Goal: Task Accomplishment & Management: Use online tool/utility

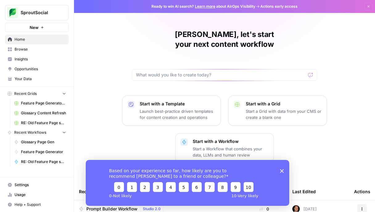
click at [42, 142] on span "Glossary Page Gen" at bounding box center [43, 142] width 45 height 6
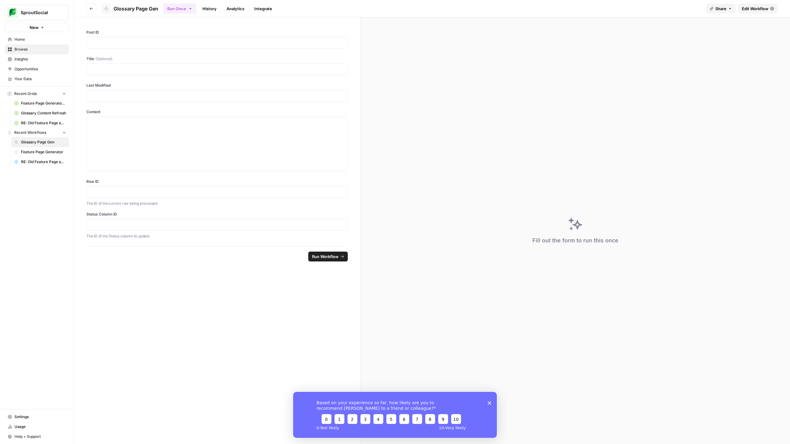
click at [375, 10] on span "Edit Workflow" at bounding box center [754, 9] width 27 height 6
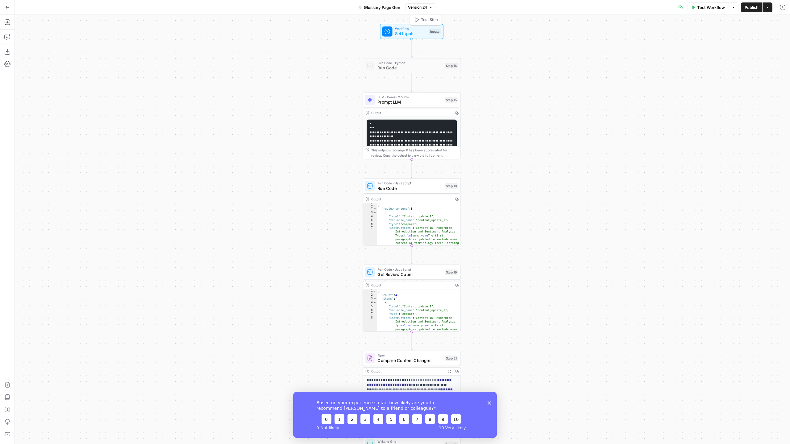
click at [375, 33] on span "Set Inputs" at bounding box center [410, 34] width 31 height 6
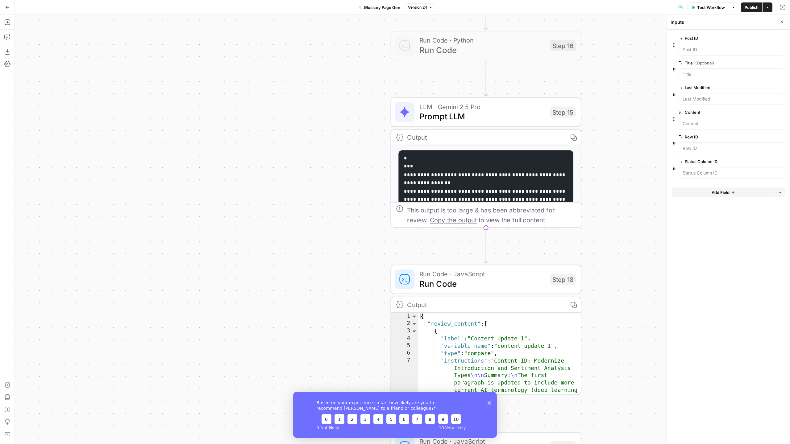
click at [333, 87] on div "Workflow Set Inputs Inputs Run Code · Python Run Code Step 16 LLM · Gemini 2.5 …" at bounding box center [402, 229] width 775 height 429
click at [375, 114] on span "Prompt LLM" at bounding box center [482, 116] width 126 height 12
type textarea "Prompt LLM"
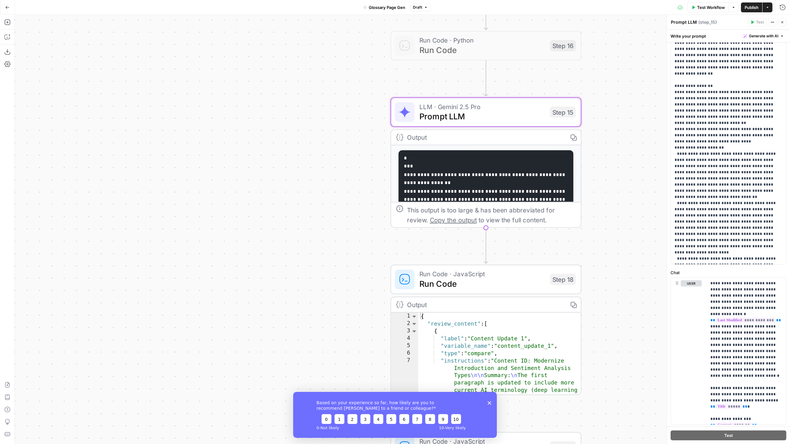
scroll to position [103, 0]
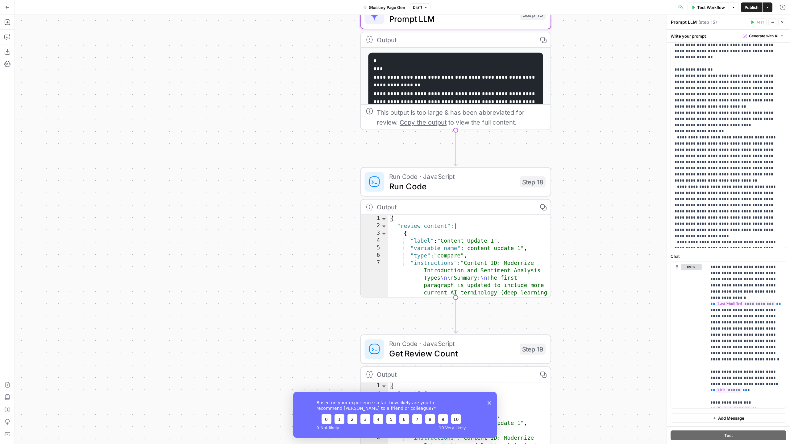
drag, startPoint x: 605, startPoint y: 264, endPoint x: 605, endPoint y: 260, distance: 3.7
click at [375, 212] on div "Workflow Set Inputs Inputs Run Code · Python Run Code Step 16 LLM · Gemini 2.5 …" at bounding box center [402, 229] width 775 height 429
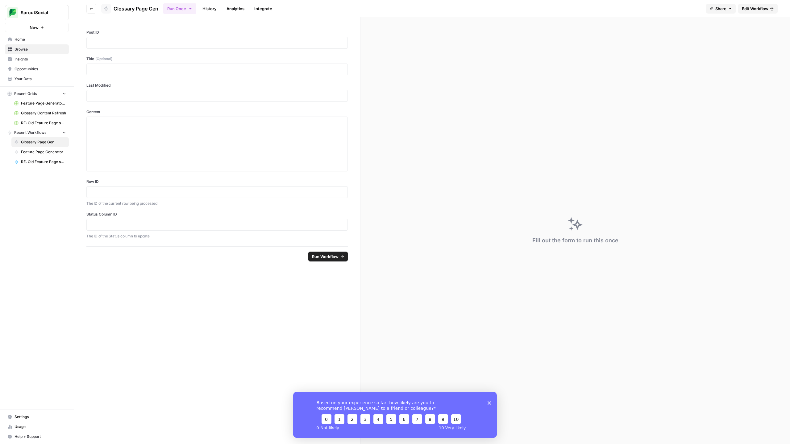
click at [29, 47] on span "Browse" at bounding box center [40, 50] width 52 height 6
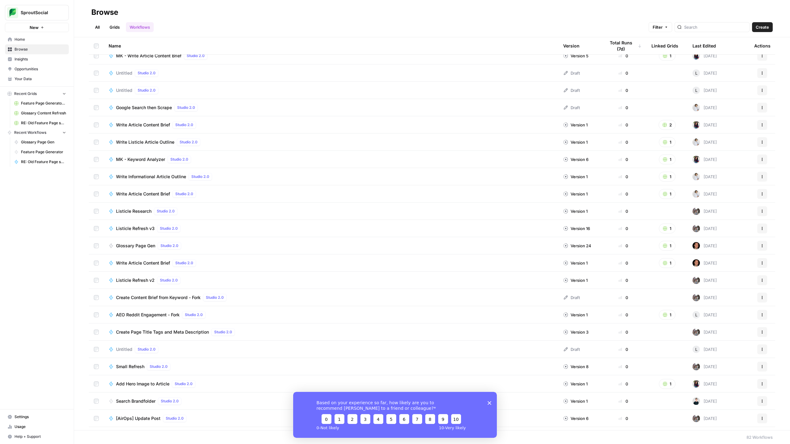
scroll to position [163, 0]
click at [309, 212] on td "Listicle Refresh v3 Studio 2.0" at bounding box center [331, 228] width 454 height 17
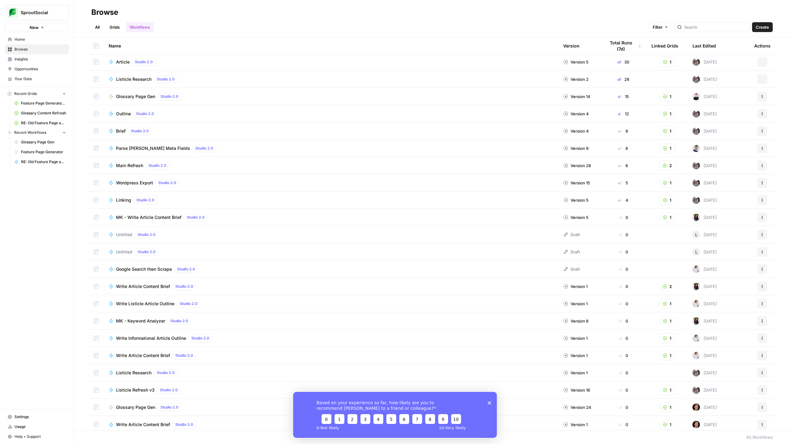
scroll to position [0, 0]
click at [375, 41] on div "Last Edited" at bounding box center [703, 45] width 23 height 17
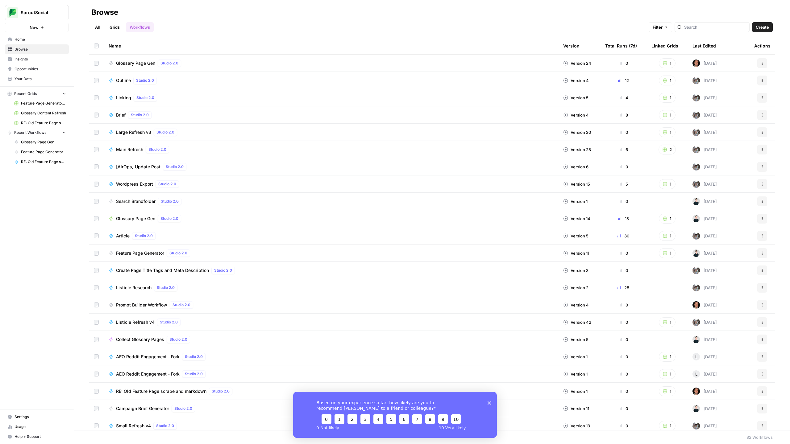
click at [140, 212] on span "Glossary Page Gen" at bounding box center [135, 219] width 39 height 6
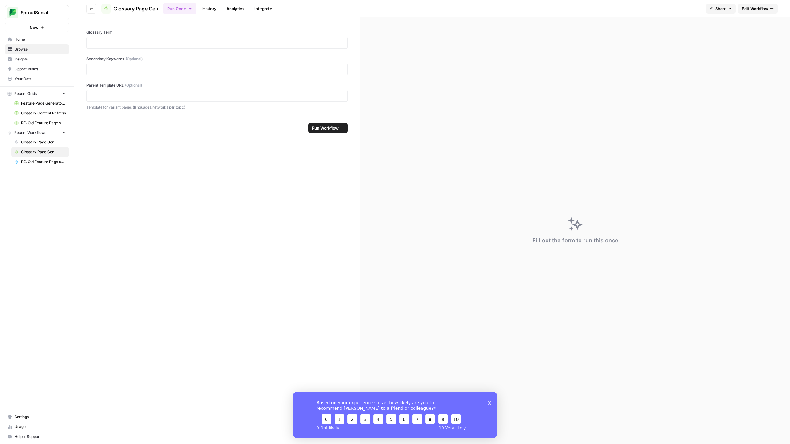
click at [375, 11] on span "Edit Workflow" at bounding box center [754, 9] width 27 height 6
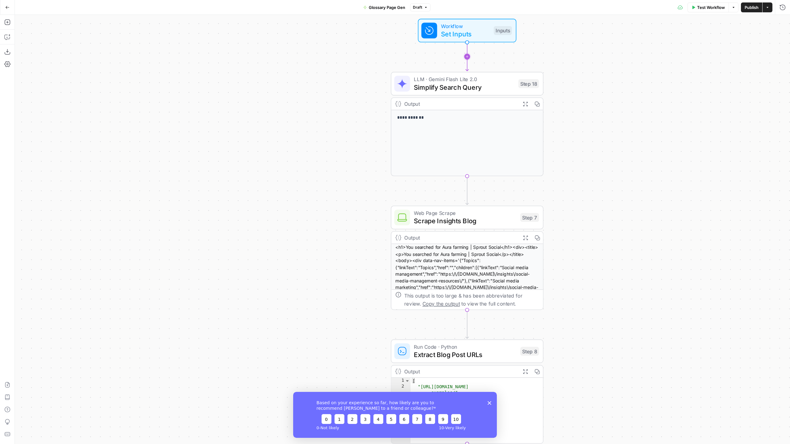
click at [375, 43] on icon "Edge from start to step_18" at bounding box center [466, 56] width 3 height 29
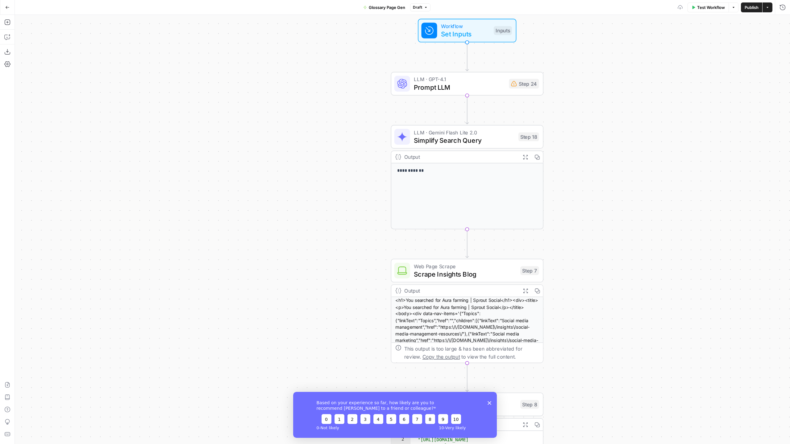
click at [375, 31] on span "Set Inputs" at bounding box center [465, 34] width 49 height 10
click at [375, 67] on div at bounding box center [450, 65] width 12 height 7
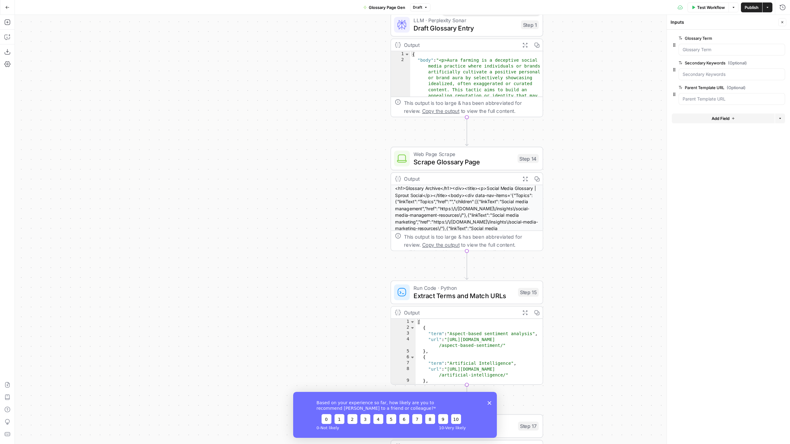
click at [375, 25] on span "Draft Glossary Entry" at bounding box center [464, 28] width 103 height 10
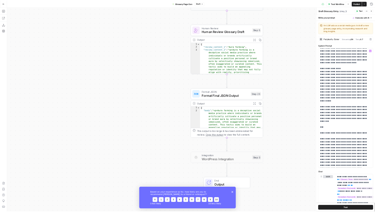
scroll to position [78, 0]
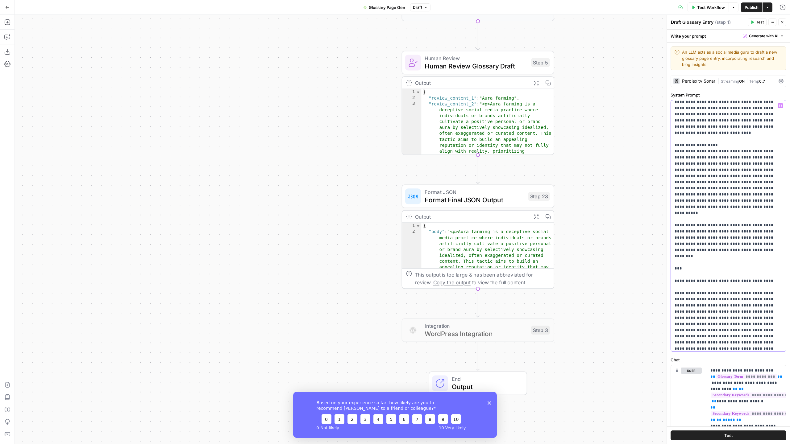
drag, startPoint x: 761, startPoint y: 188, endPoint x: 745, endPoint y: 150, distance: 41.2
drag, startPoint x: 727, startPoint y: 225, endPoint x: 672, endPoint y: 198, distance: 60.8
click at [375, 198] on div "**********" at bounding box center [728, 225] width 115 height 251
click at [375, 135] on div "**********" at bounding box center [402, 229] width 775 height 429
